Goal: Find specific page/section: Find specific page/section

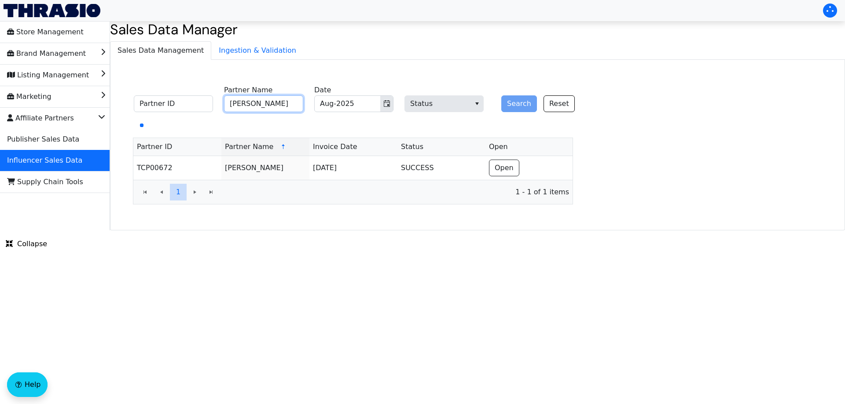
click at [264, 101] on input "[PERSON_NAME]" at bounding box center [263, 103] width 79 height 17
paste input "[PERSON_NAME]"
click at [523, 105] on button "Search" at bounding box center [519, 103] width 36 height 17
click at [286, 99] on input "[PERSON_NAME]" at bounding box center [263, 103] width 79 height 17
paste input "[PERSON_NAME]"
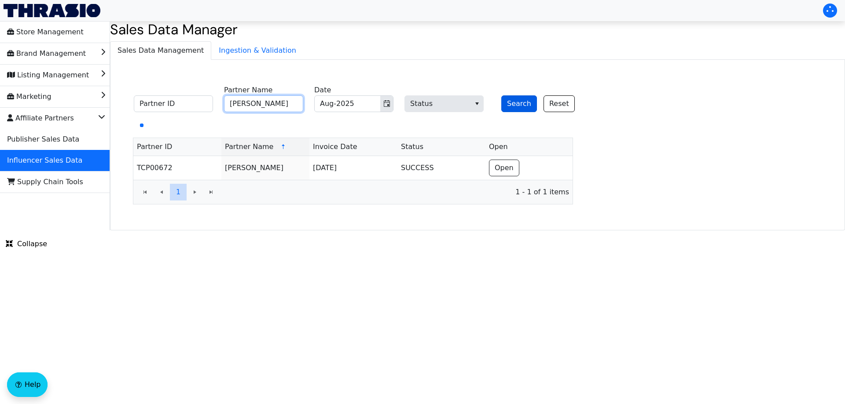
type input "[PERSON_NAME]"
click at [523, 103] on button "Search" at bounding box center [519, 103] width 36 height 17
click at [524, 103] on button "Search" at bounding box center [519, 103] width 36 height 17
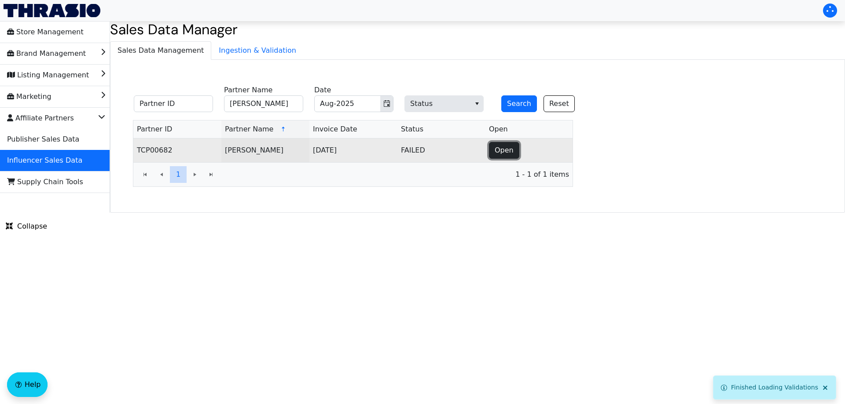
click at [508, 151] on span "Open" at bounding box center [503, 150] width 19 height 11
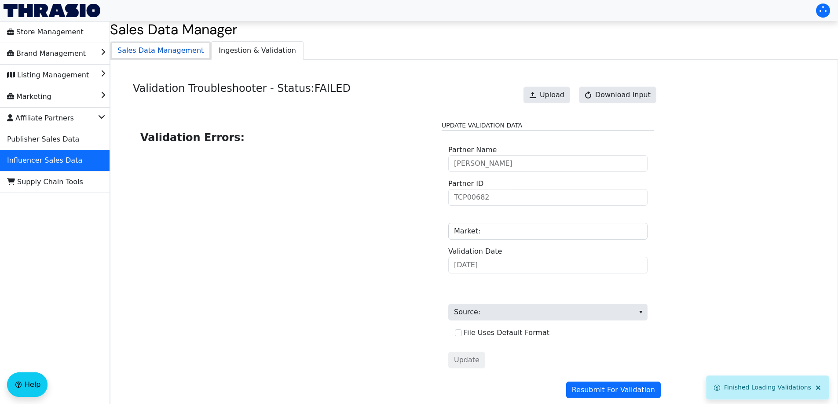
click at [164, 54] on span "Sales Data Management" at bounding box center [160, 51] width 100 height 18
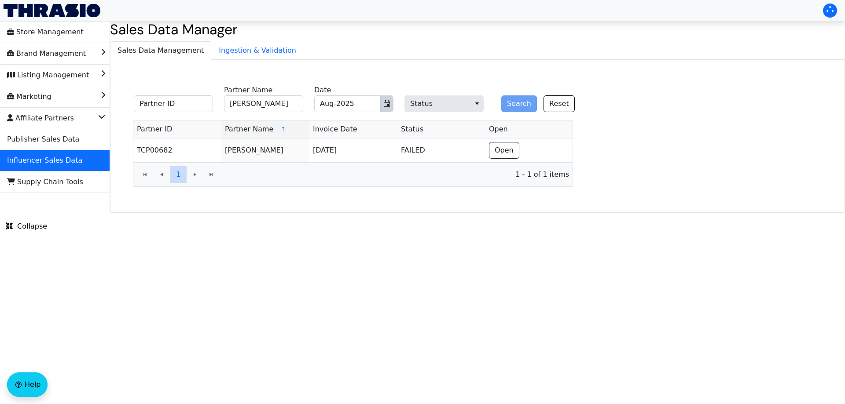
click at [388, 104] on icon "Toggle calendar" at bounding box center [386, 103] width 7 height 7
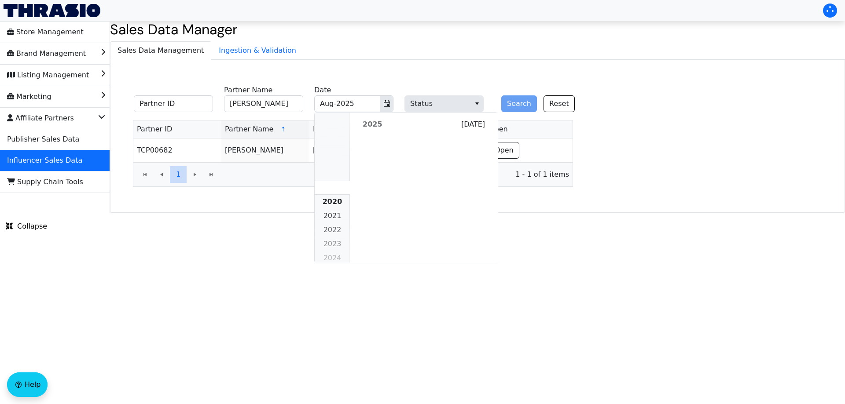
scroll to position [802, 0]
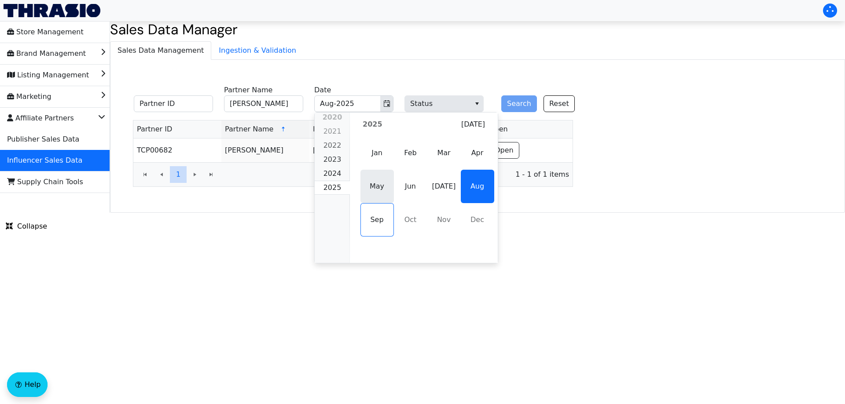
click at [380, 190] on span "May" at bounding box center [376, 186] width 33 height 33
type input "May-2025"
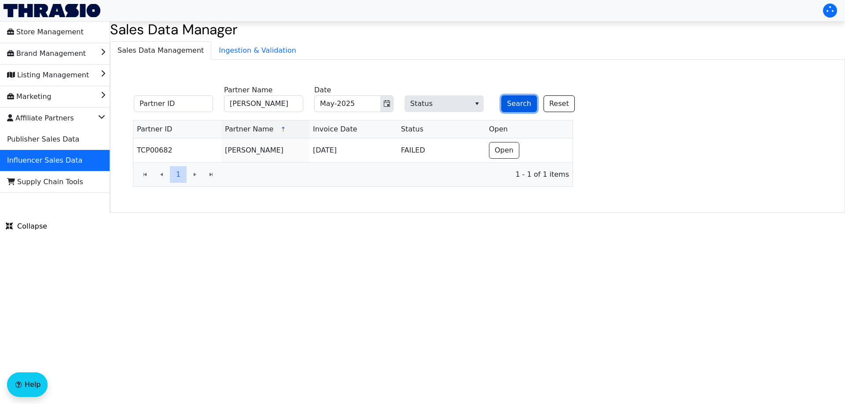
click at [514, 106] on button "Search" at bounding box center [519, 103] width 36 height 17
